Goal: Find specific page/section: Find specific page/section

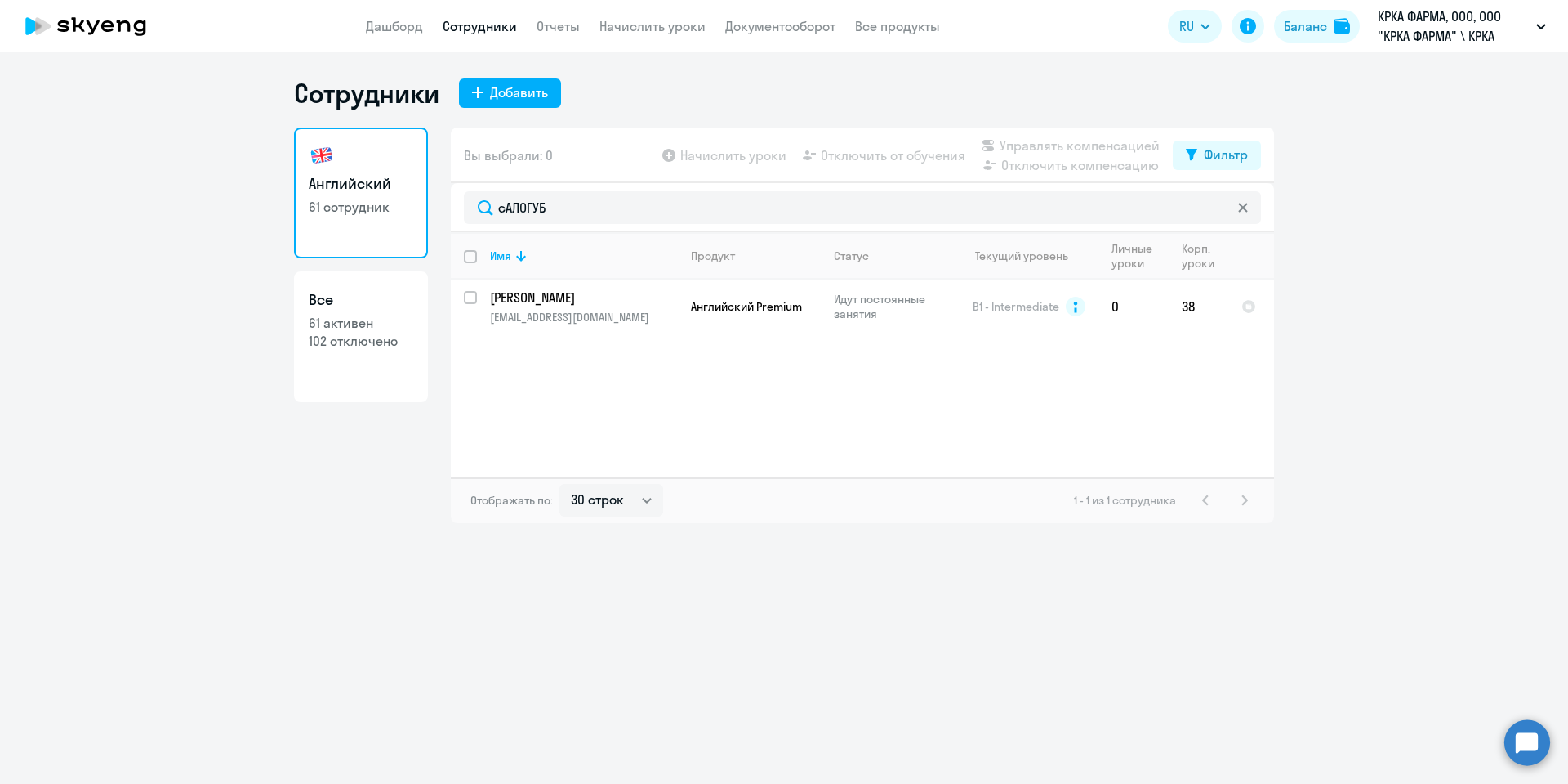
select select "30"
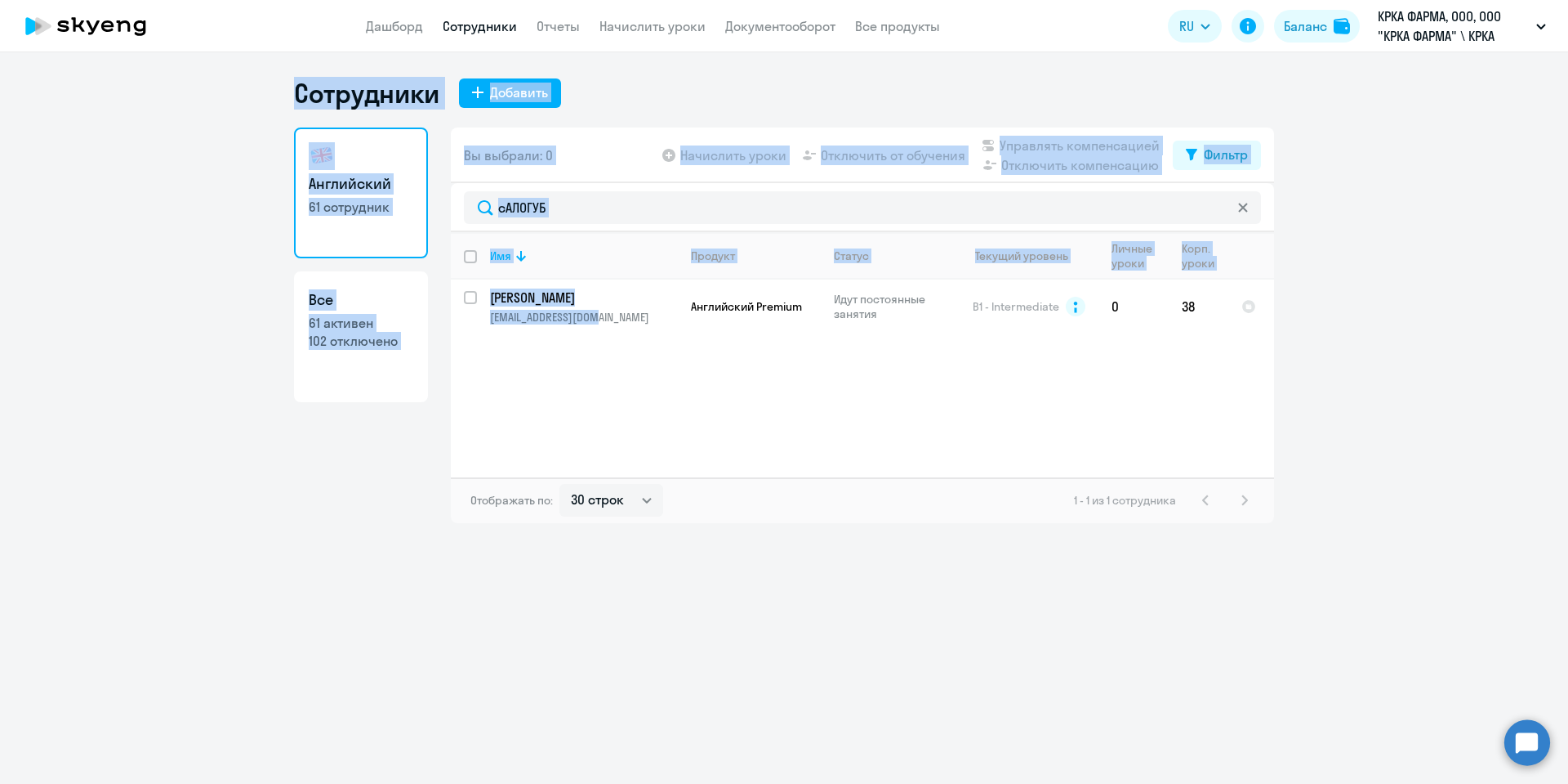
click at [150, 343] on ng-component "Сотрудники Добавить Английский 61 сотрудник Все 61 активен 102 отключено Вы выб…" at bounding box center [784, 300] width 1568 height 446
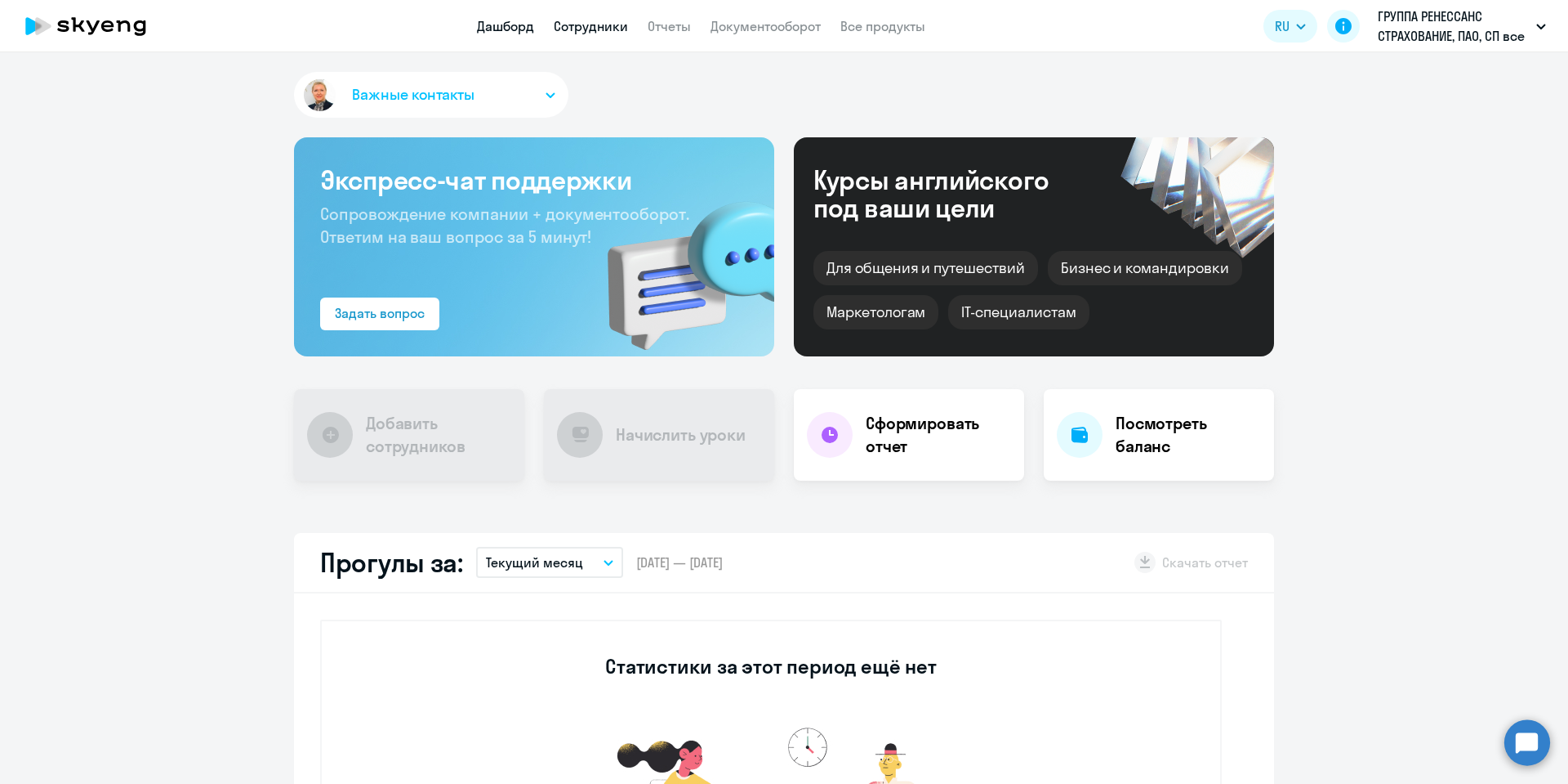
click at [589, 24] on link "Сотрудники" at bounding box center [590, 26] width 74 height 16
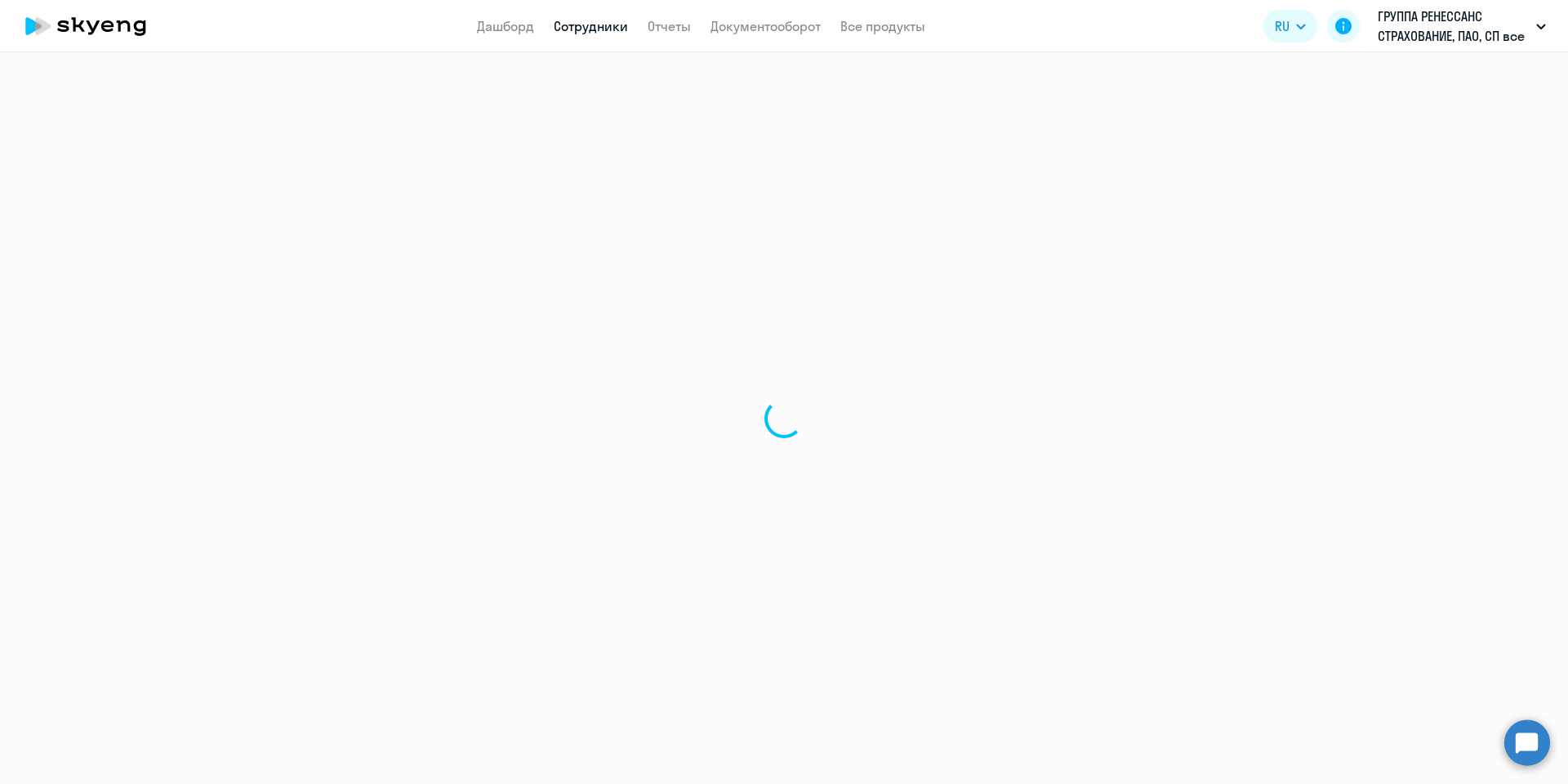
select select "30"
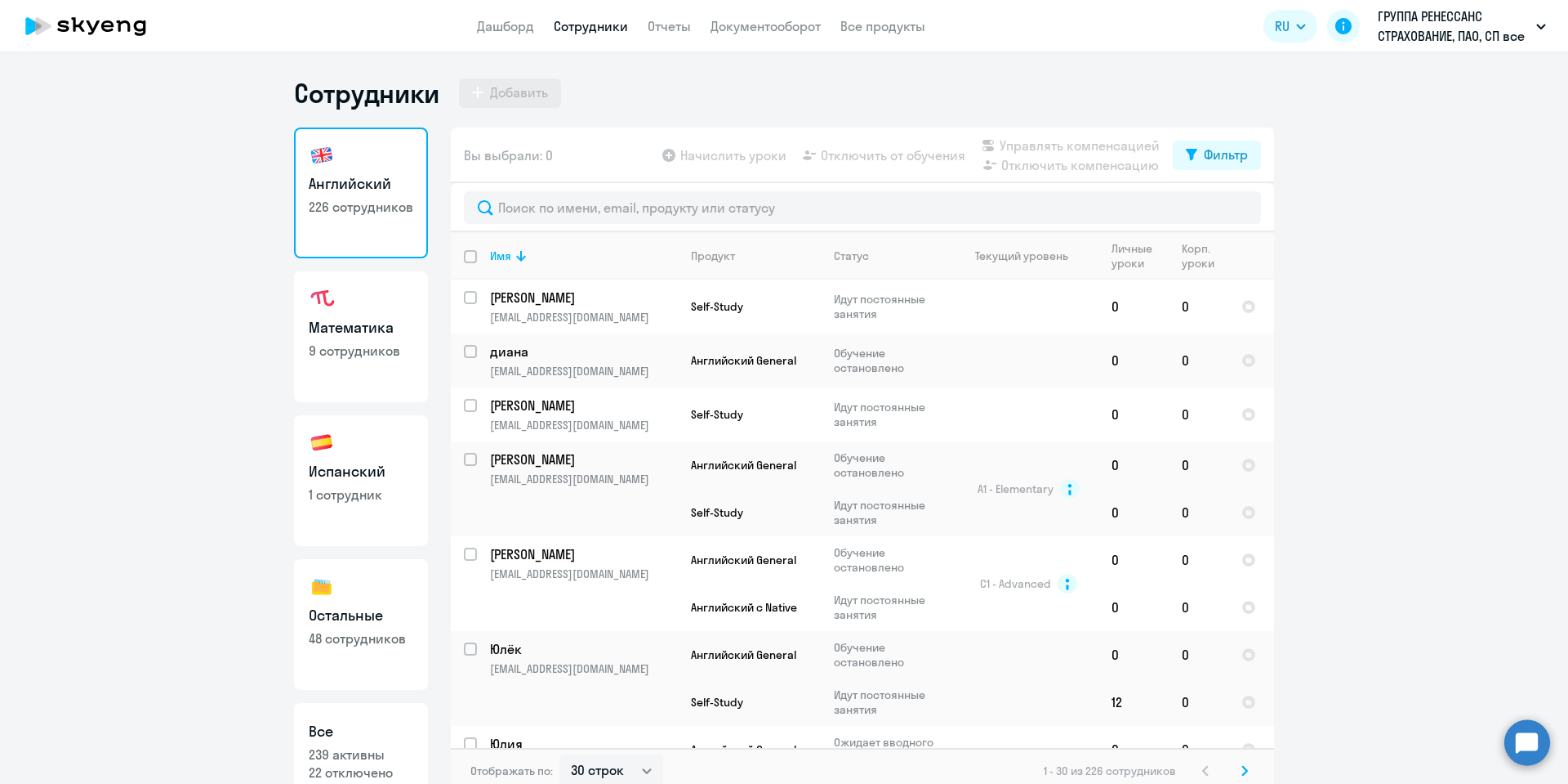
click at [350, 456] on link "Испанский 1 сотрудник" at bounding box center [360, 480] width 134 height 130
select select "30"
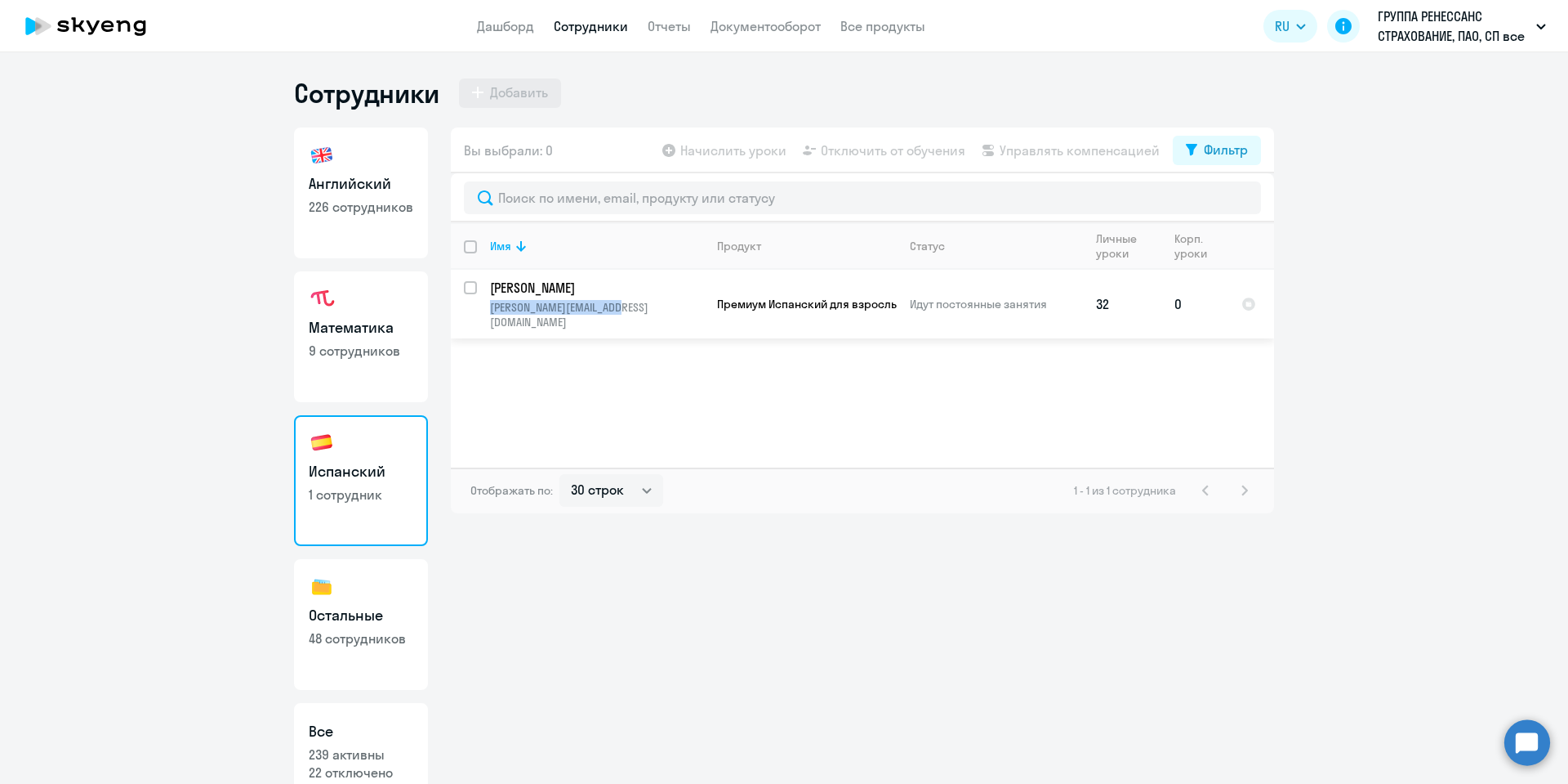
copy p "[PERSON_NAME][EMAIL_ADDRESS][DOMAIN_NAME]"
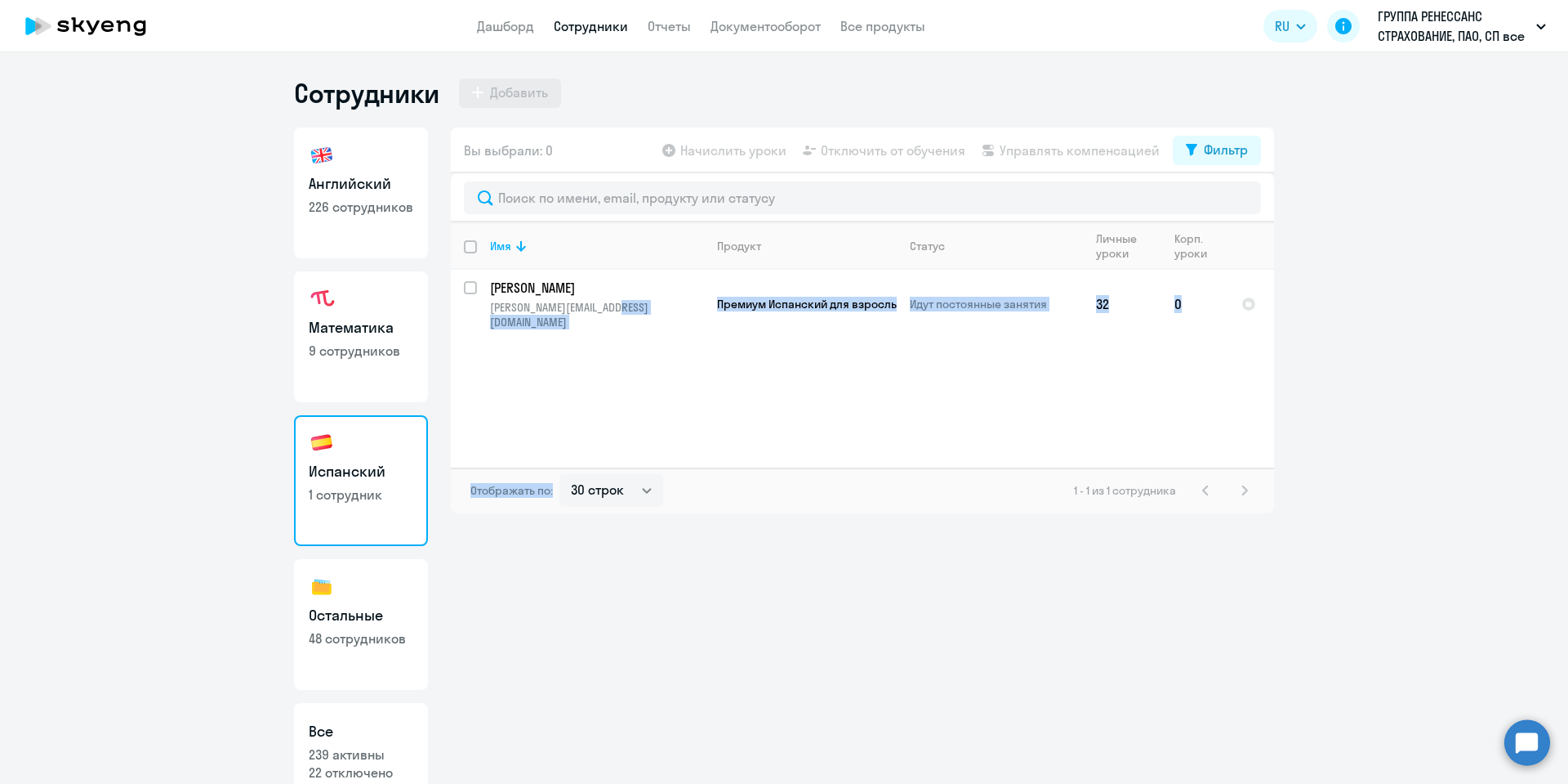
drag, startPoint x: 646, startPoint y: 320, endPoint x: 621, endPoint y: 601, distance: 282.1
click at [621, 601] on div "Вы выбрали: 0 Начислить уроки Отключить от обучения Управлять компенсацией Филь…" at bounding box center [862, 456] width 823 height 657
click at [371, 209] on p "226 сотрудников" at bounding box center [361, 206] width 105 height 18
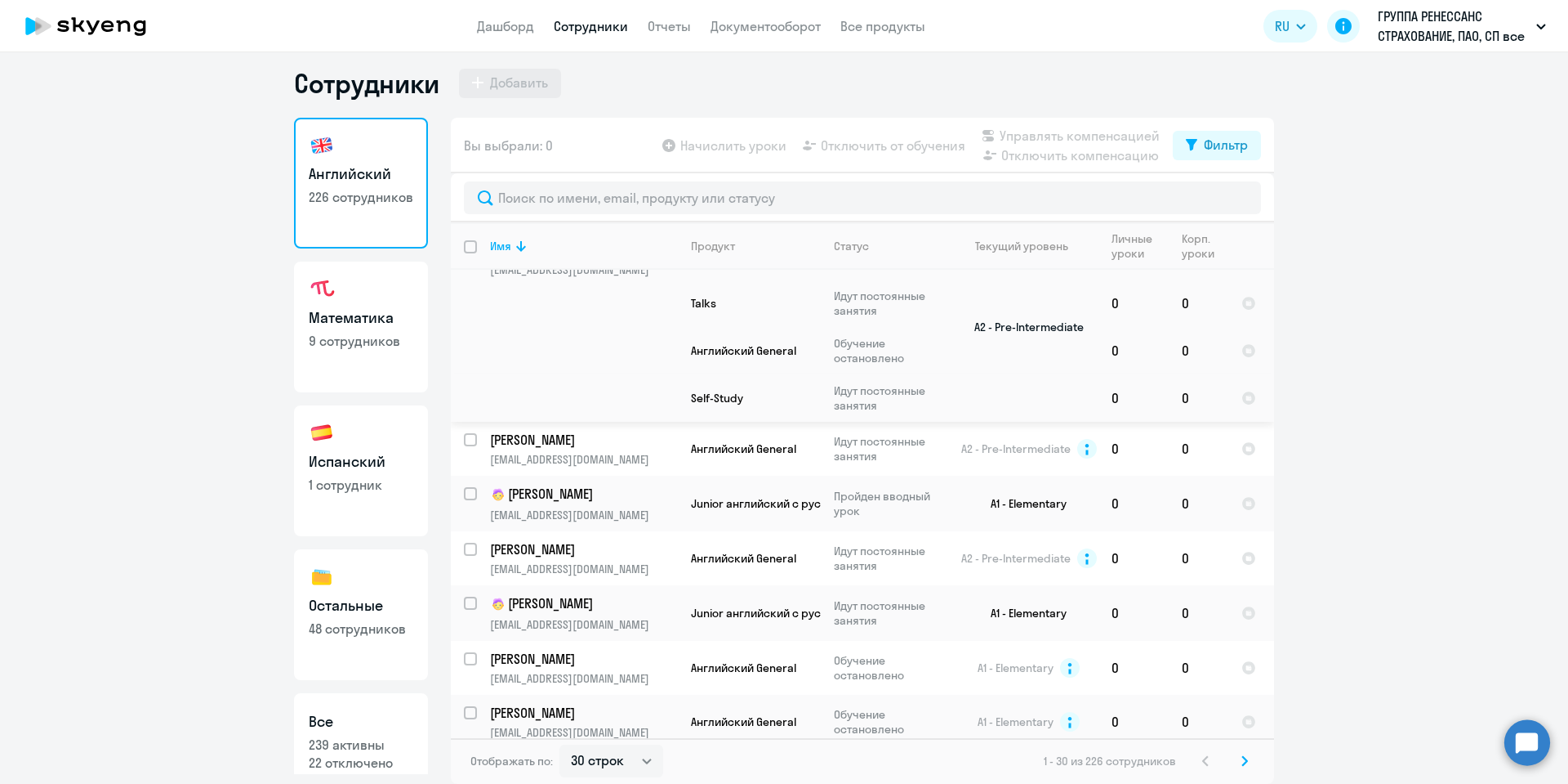
scroll to position [1712, 0]
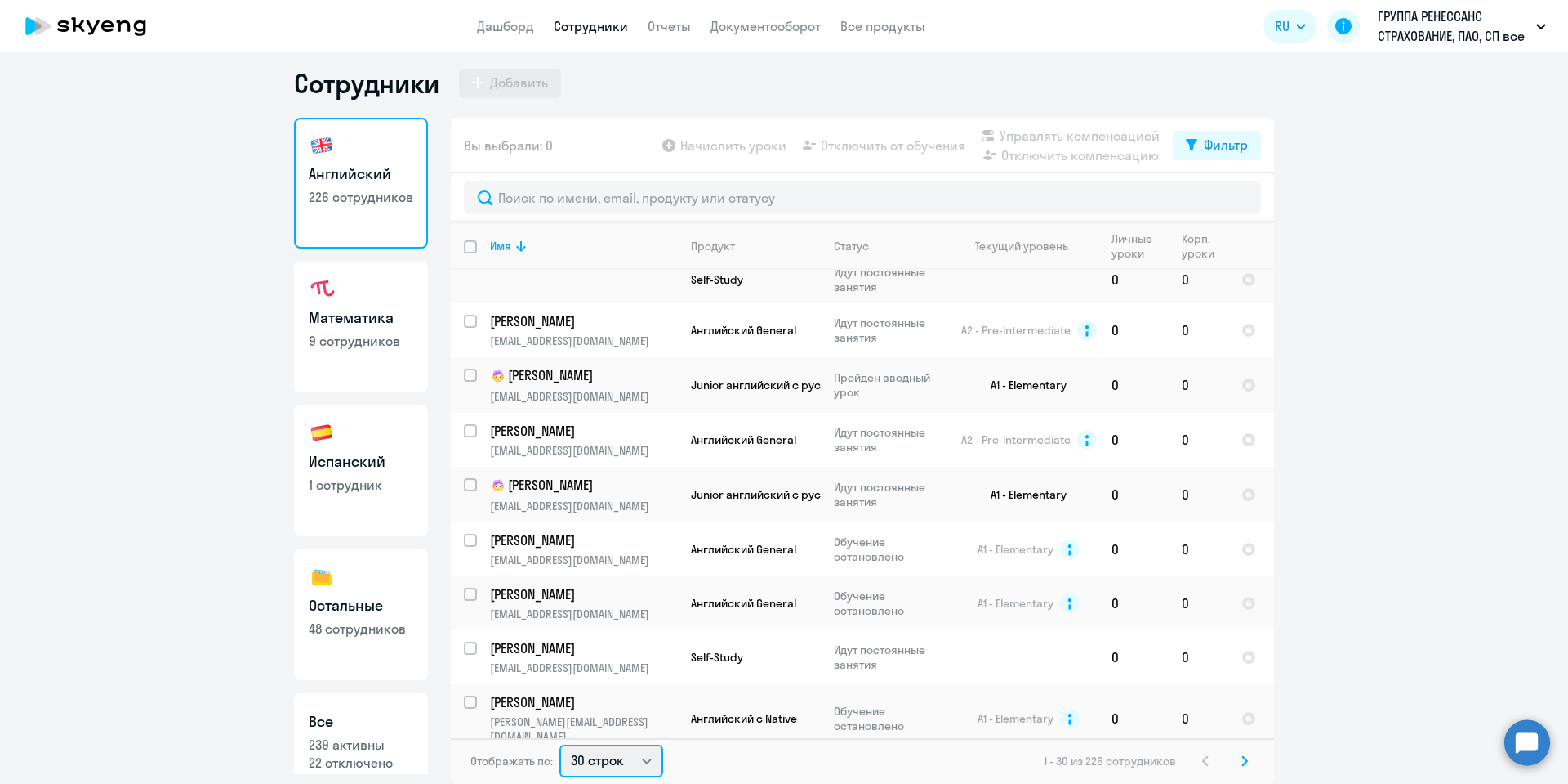
click at [619, 764] on select "30 строк 50 строк 100 строк" at bounding box center [610, 760] width 104 height 32
select select "100"
click at [559, 744] on select "30 строк 50 строк 100 строк" at bounding box center [610, 760] width 104 height 32
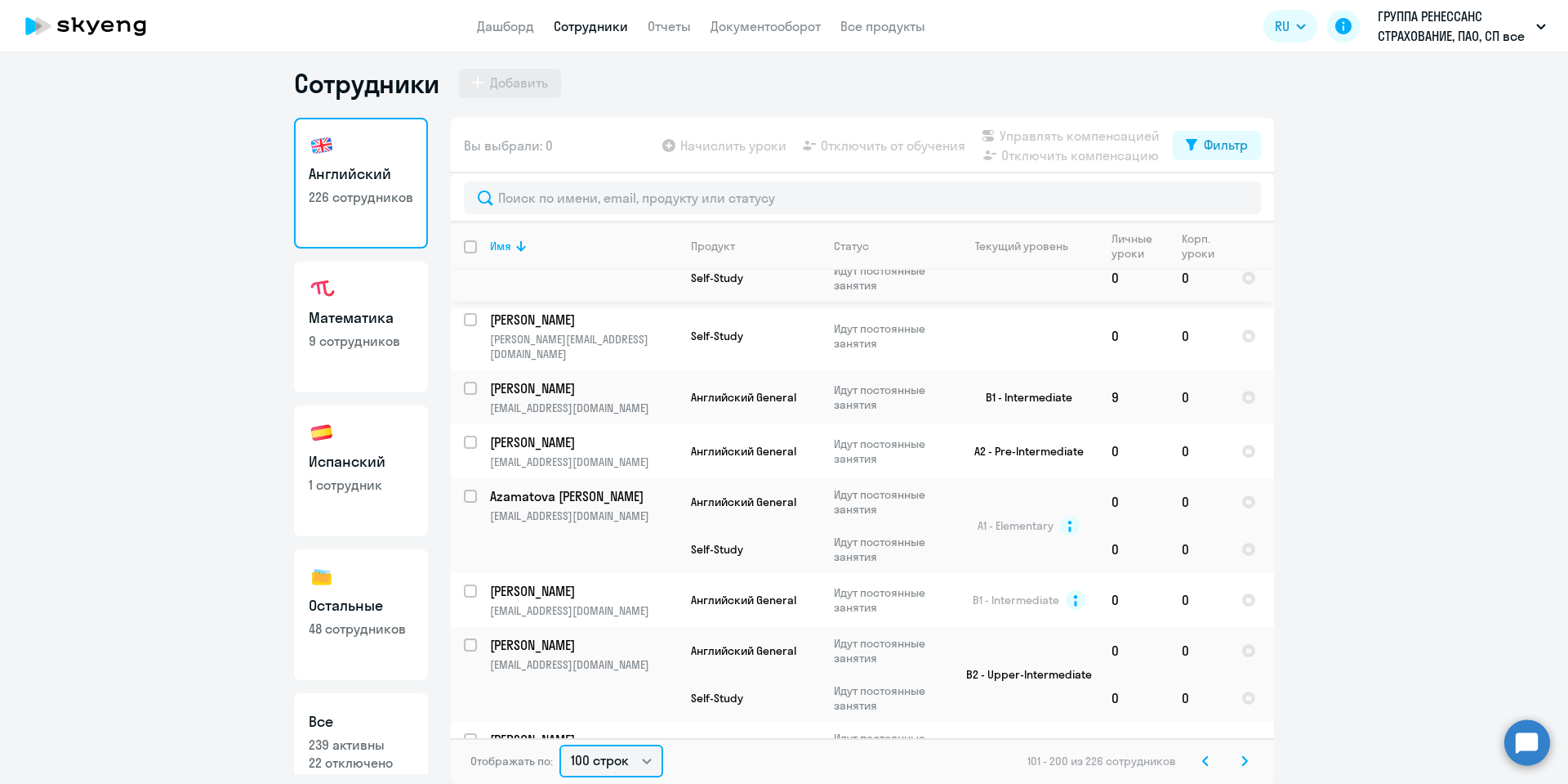
scroll to position [6730, 0]
